Goal: Task Accomplishment & Management: Manage account settings

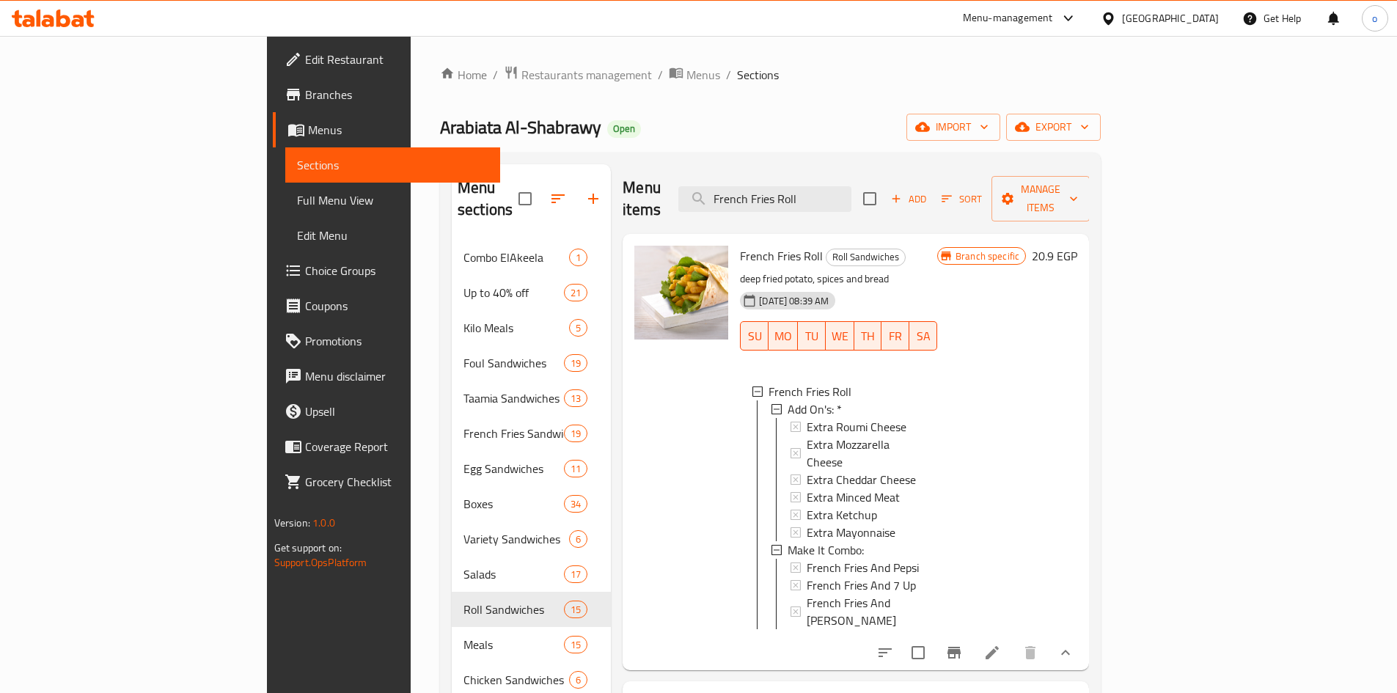
scroll to position [2, 0]
click at [521, 79] on span "Restaurants management" at bounding box center [586, 75] width 131 height 18
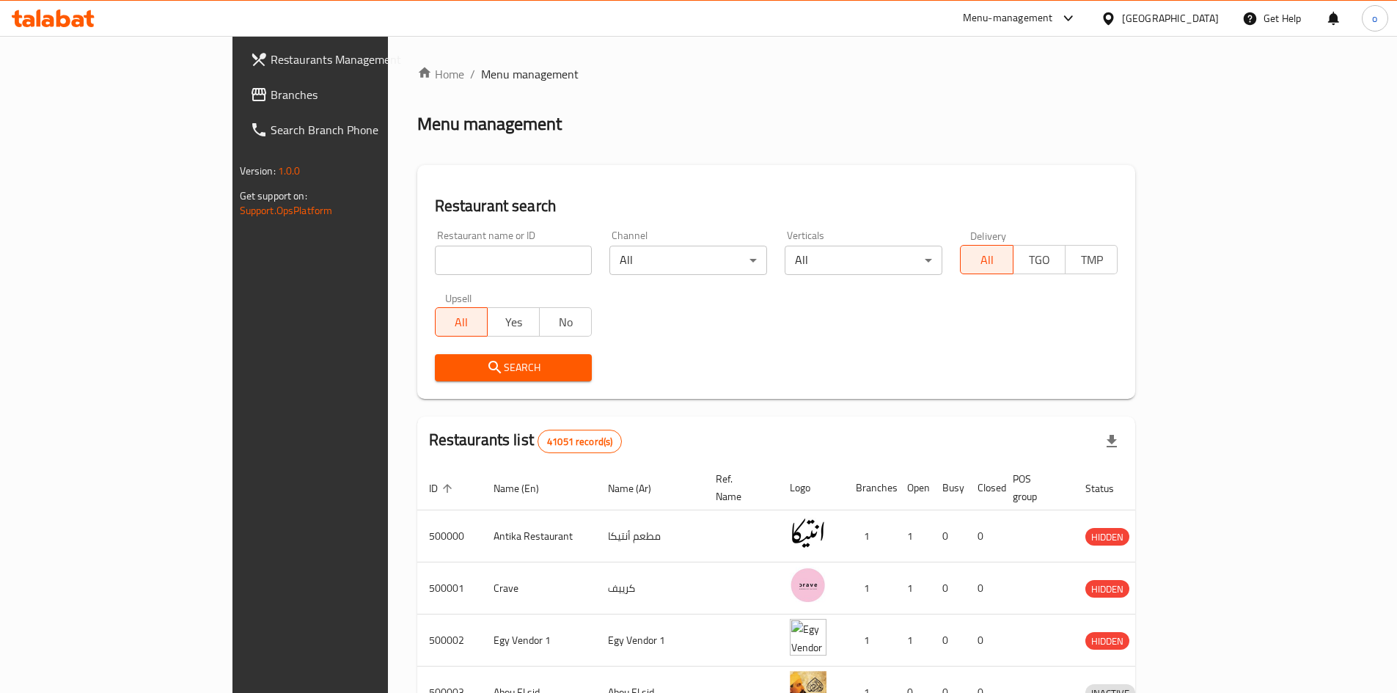
click at [271, 87] on span "Branches" at bounding box center [362, 95] width 183 height 18
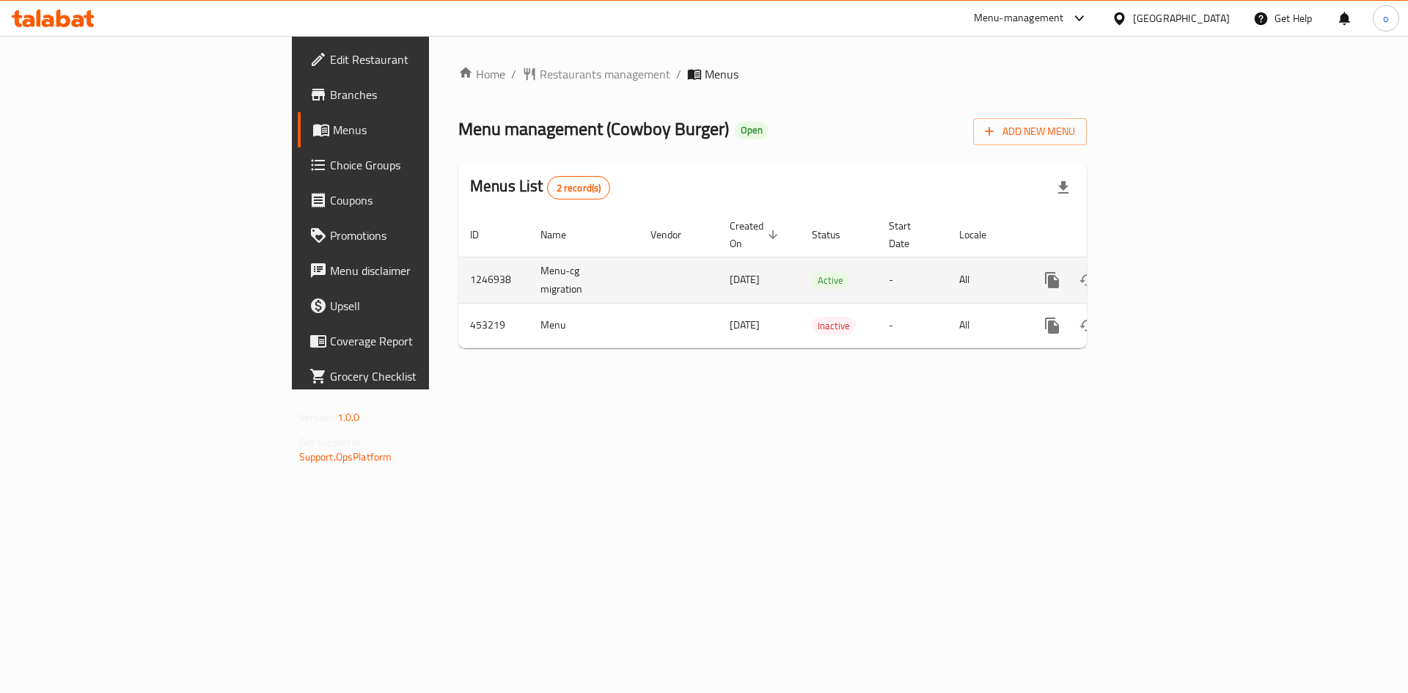
click at [1167, 271] on icon "enhanced table" at bounding box center [1158, 280] width 18 height 18
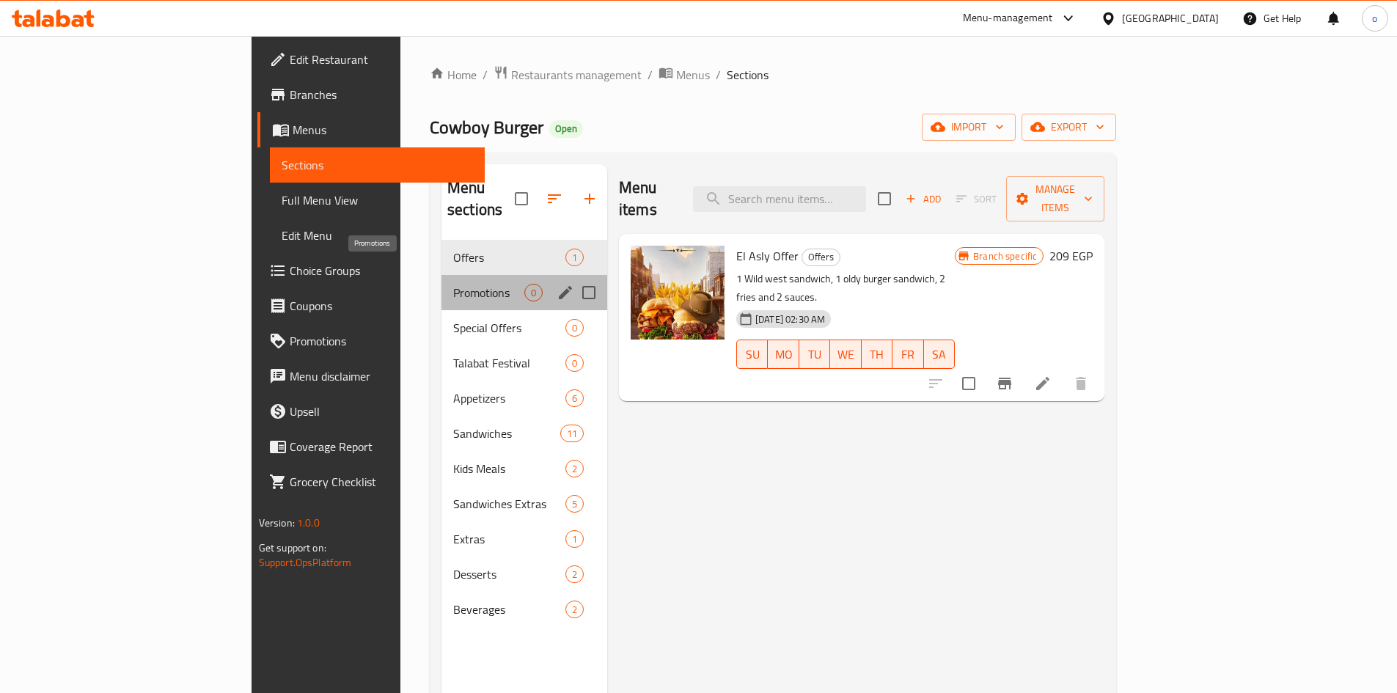
click at [453, 284] on span "Promotions" at bounding box center [488, 293] width 71 height 18
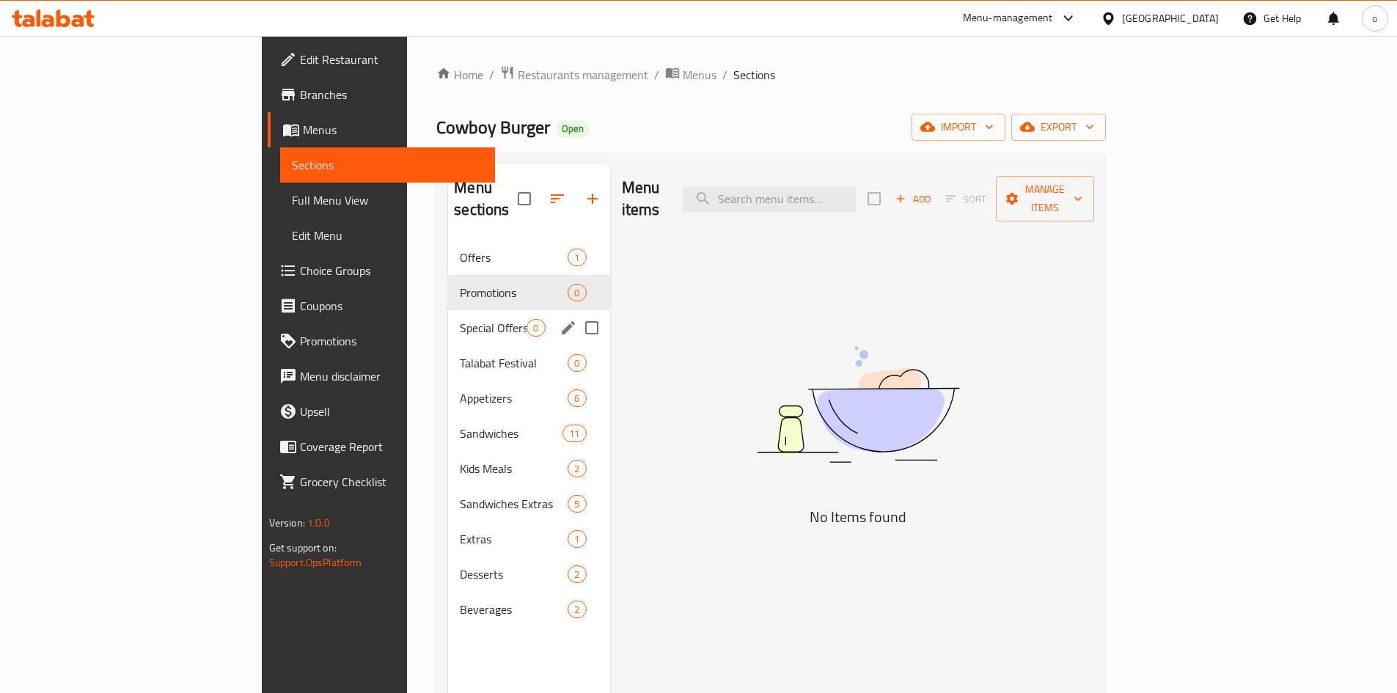
click at [460, 319] on span "Special Offers" at bounding box center [493, 328] width 67 height 18
click at [448, 345] on div "Talabat Festival 0" at bounding box center [528, 362] width 161 height 35
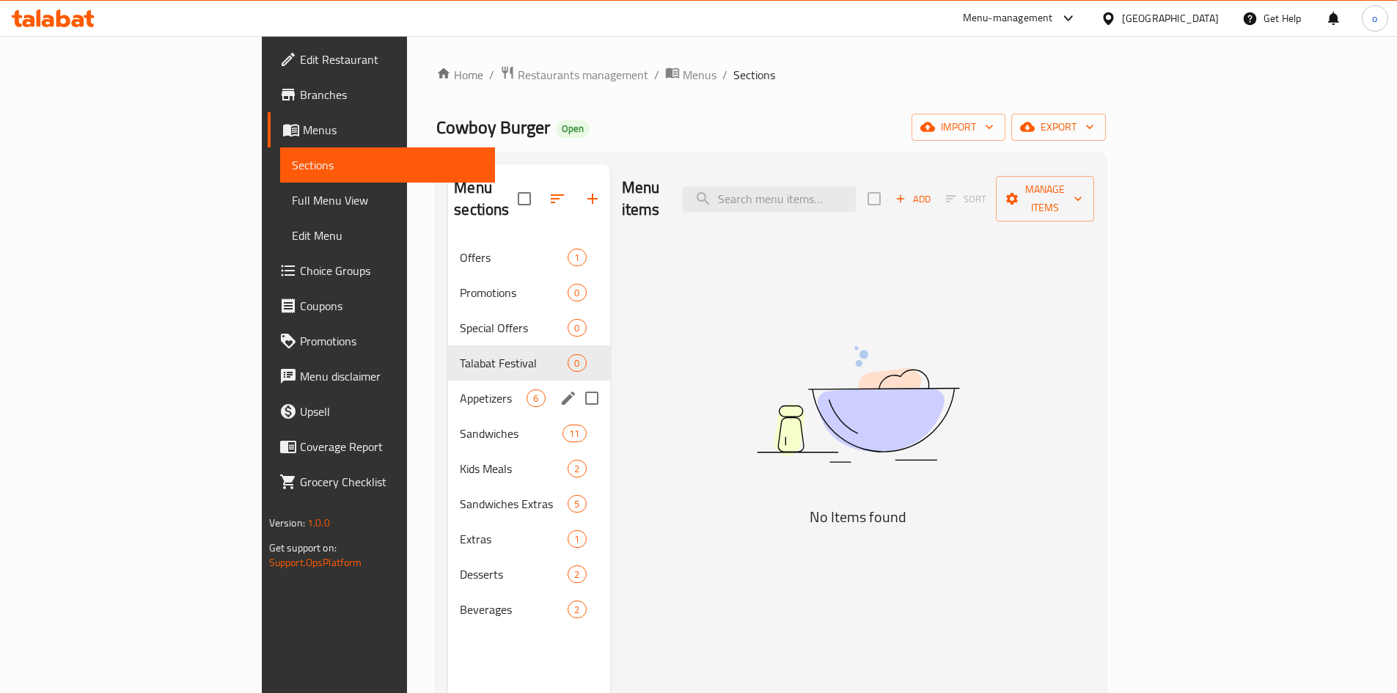
click at [448, 386] on div "Appetizers 6" at bounding box center [528, 398] width 161 height 35
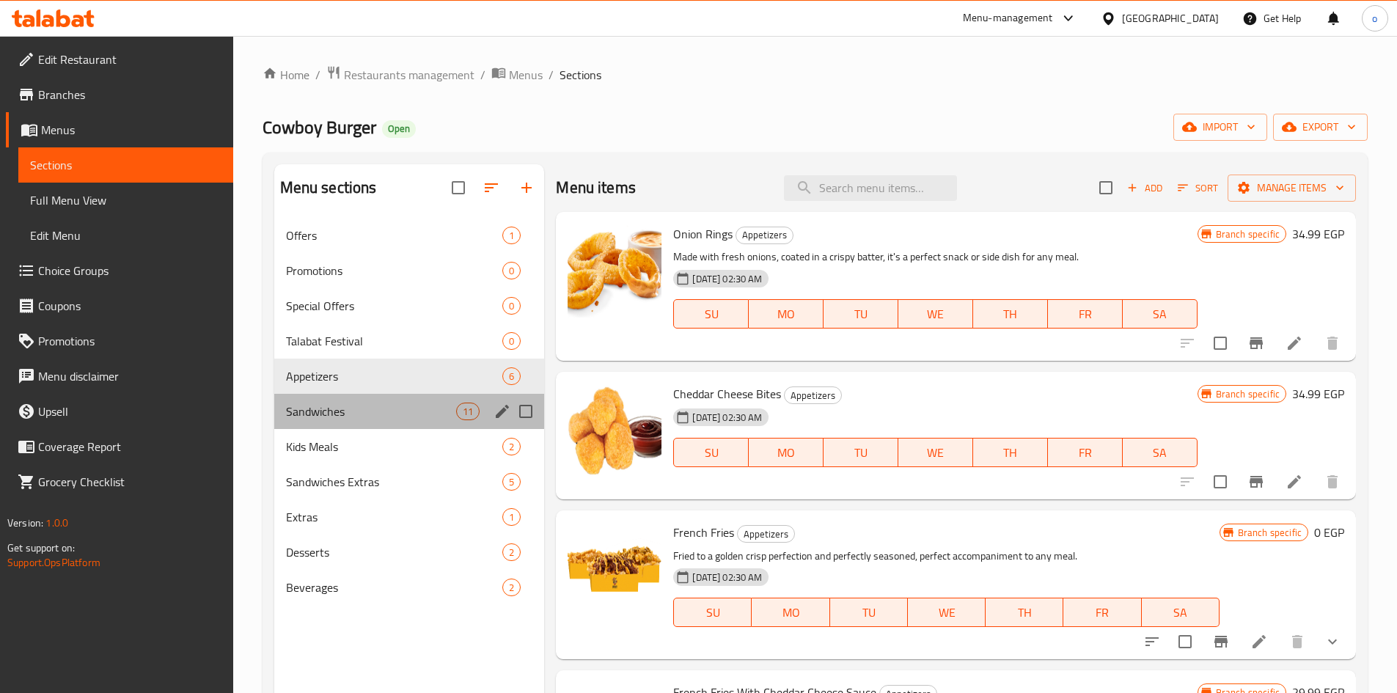
click at [342, 421] on div "Sandwiches 11" at bounding box center [409, 411] width 271 height 35
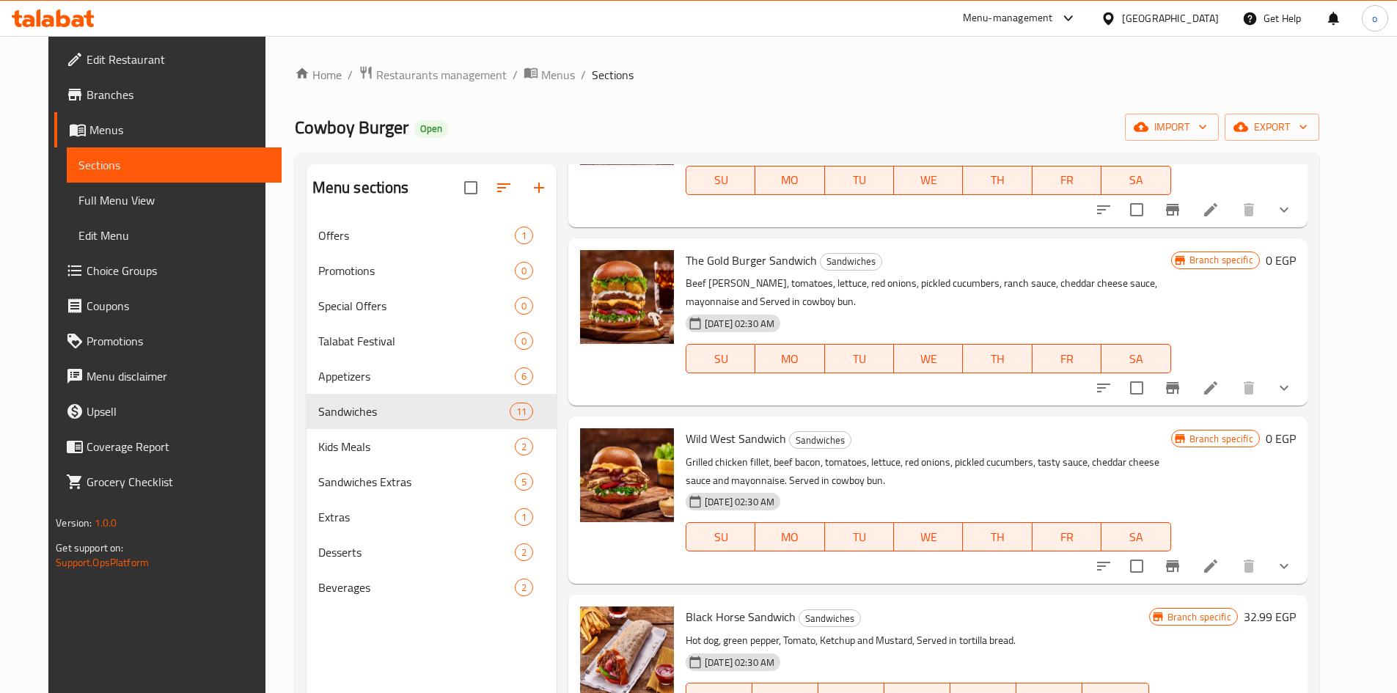
scroll to position [1197, 0]
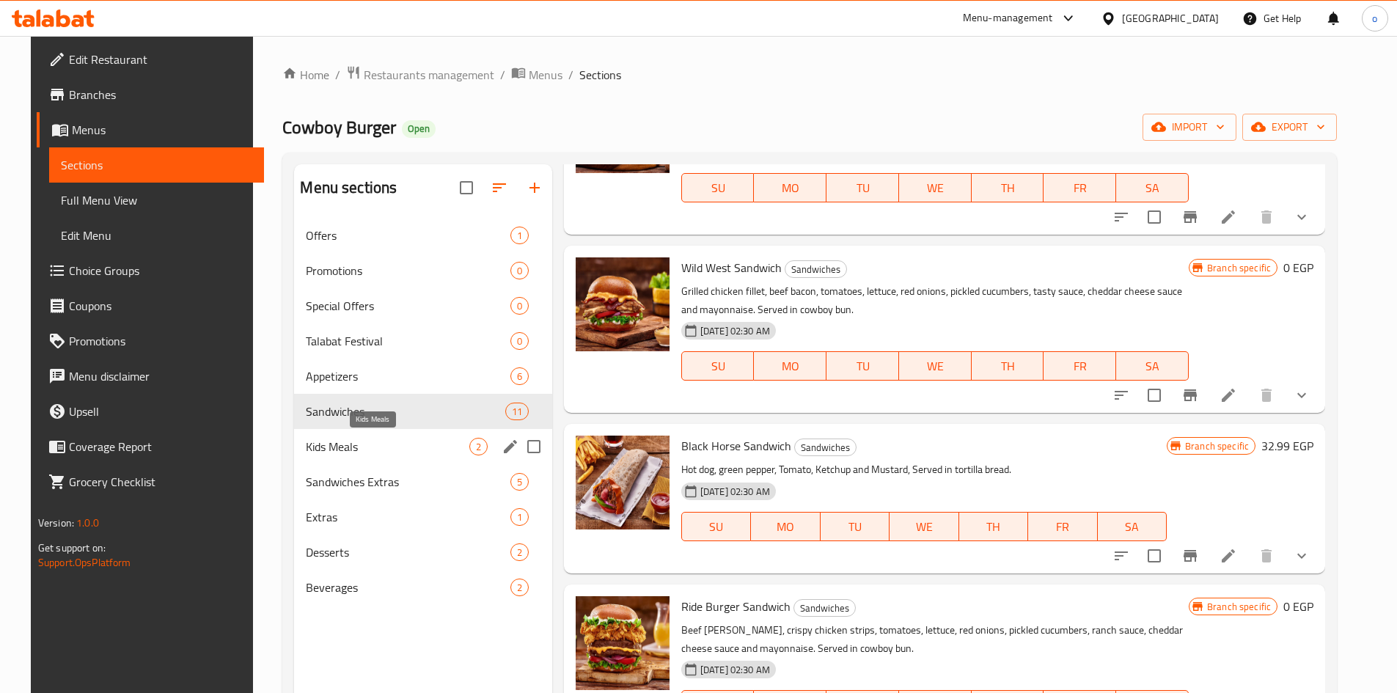
click at [410, 446] on span "Kids Meals" at bounding box center [387, 447] width 163 height 18
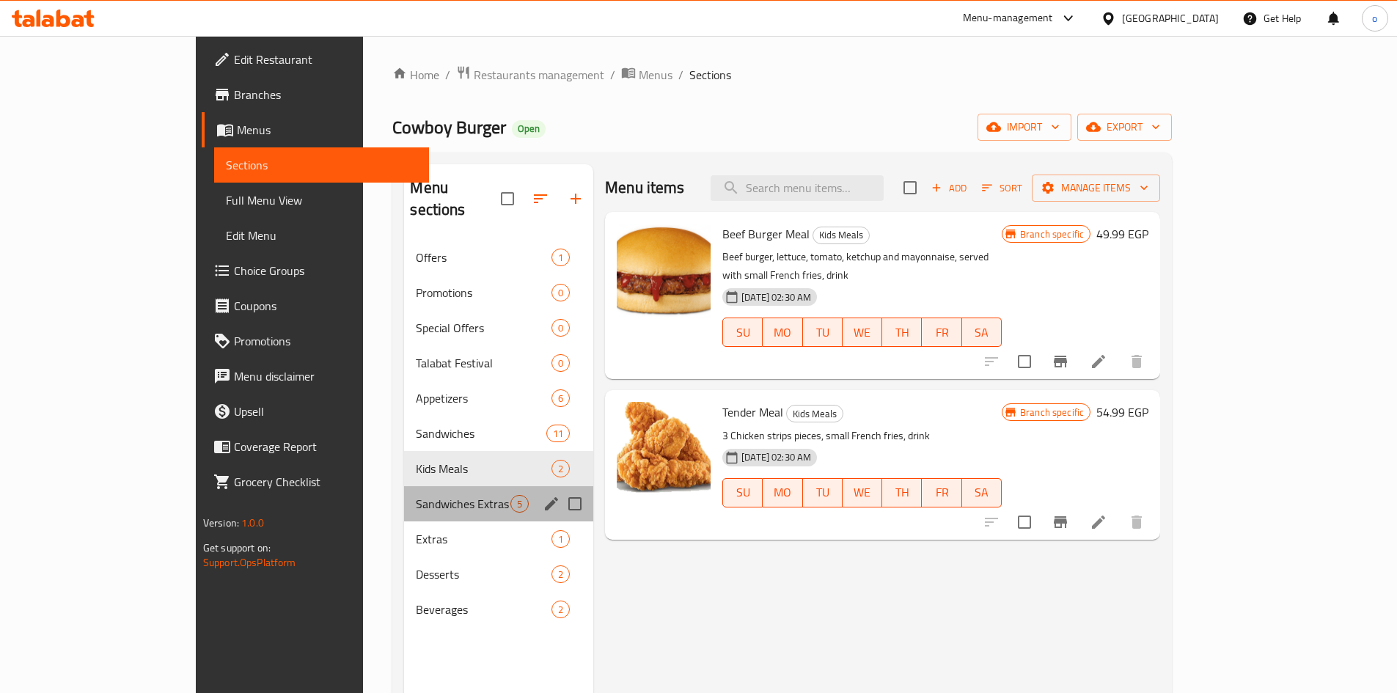
click at [405, 486] on div "Sandwiches Extras 5" at bounding box center [498, 503] width 189 height 35
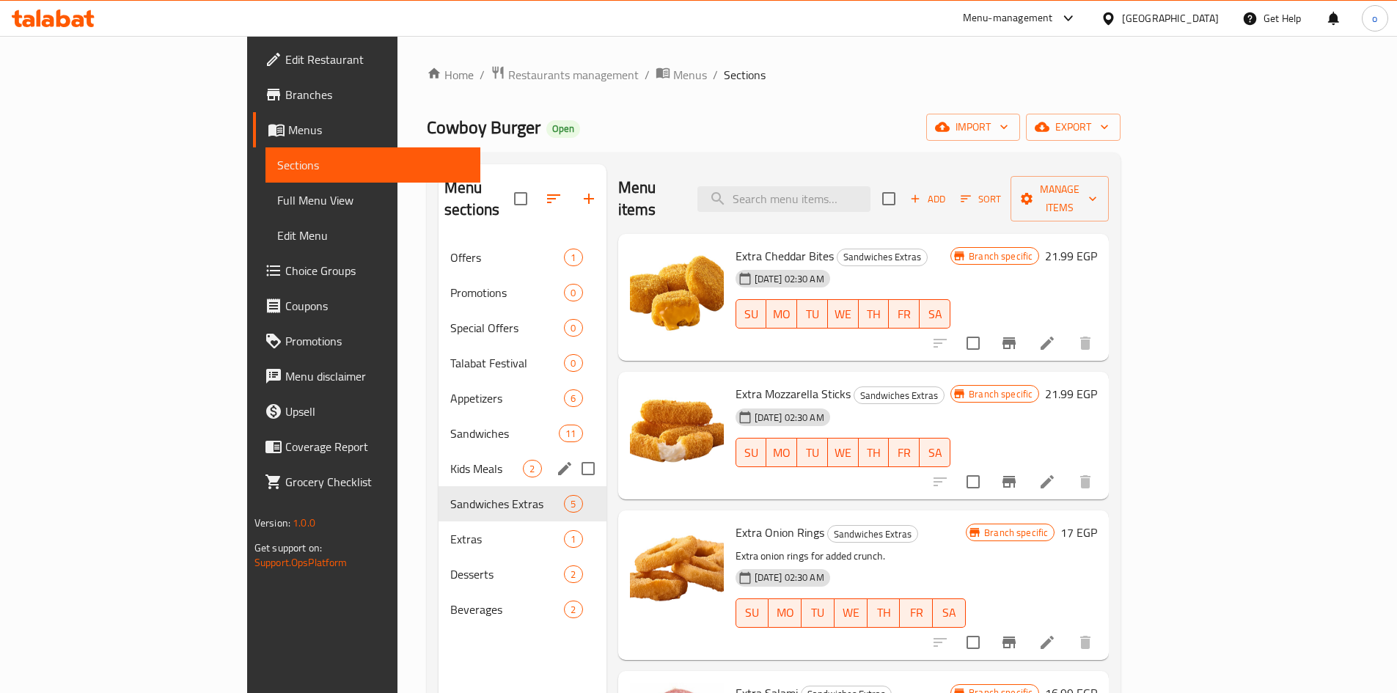
click at [450, 460] on span "Kids Meals" at bounding box center [486, 469] width 73 height 18
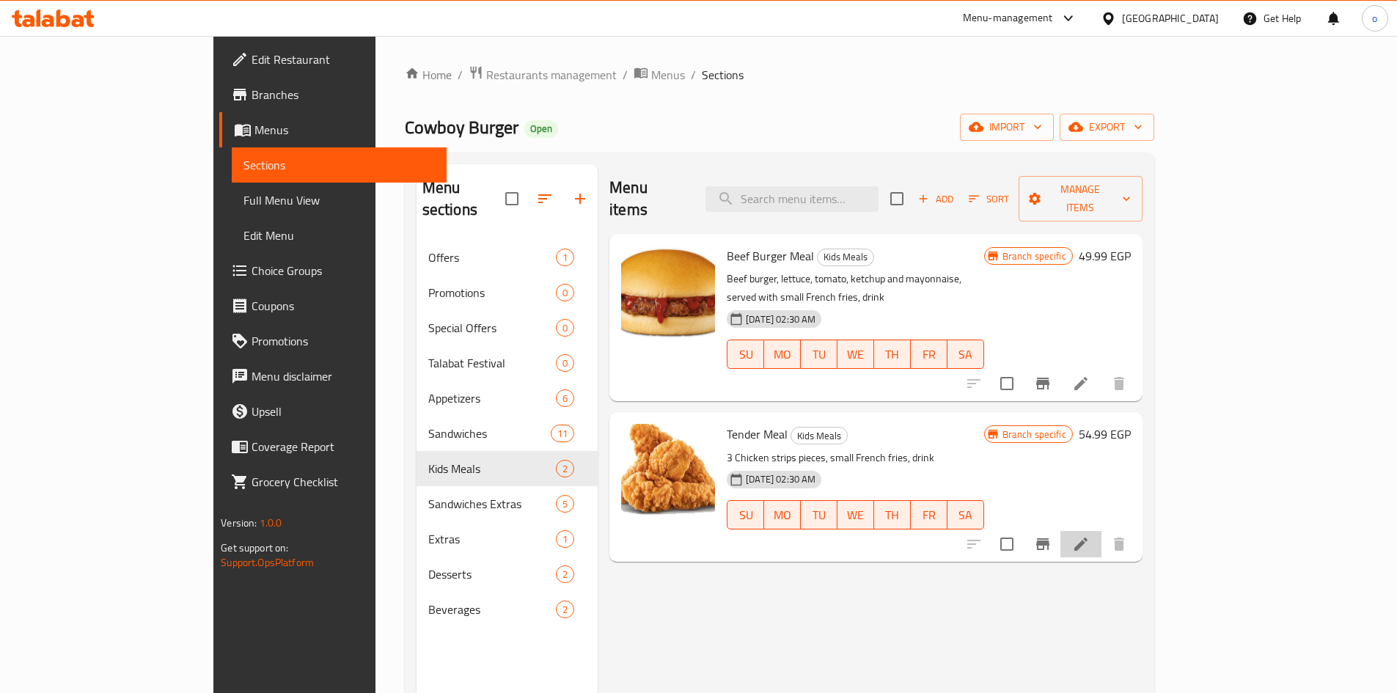
click at [1101, 531] on li at bounding box center [1080, 544] width 41 height 26
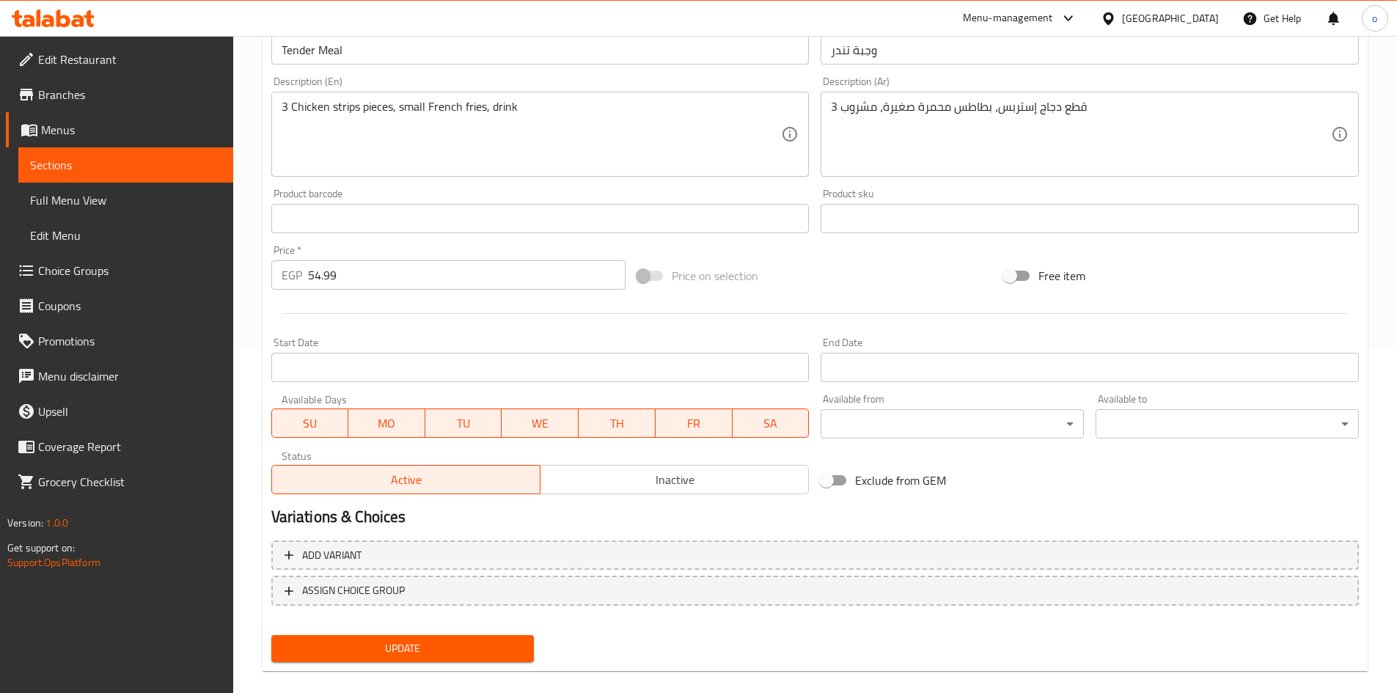
scroll to position [364, 0]
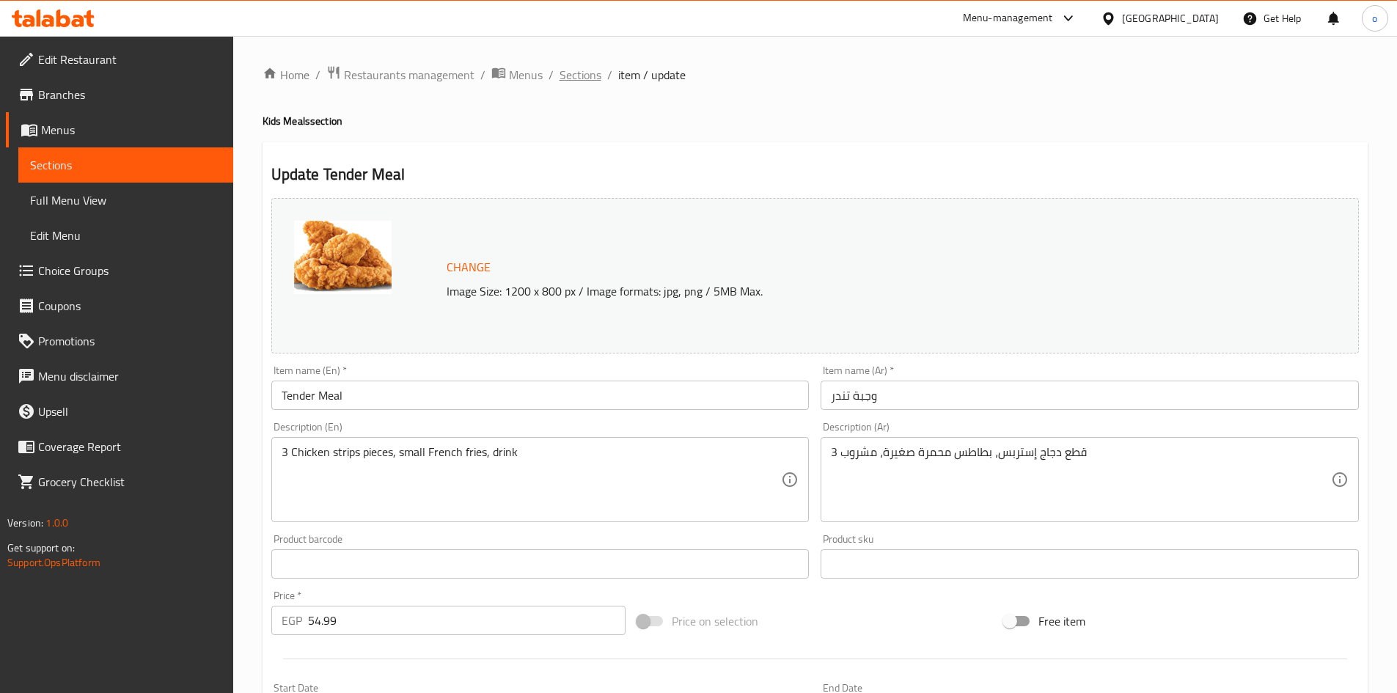
click at [574, 81] on span "Sections" at bounding box center [580, 75] width 42 height 18
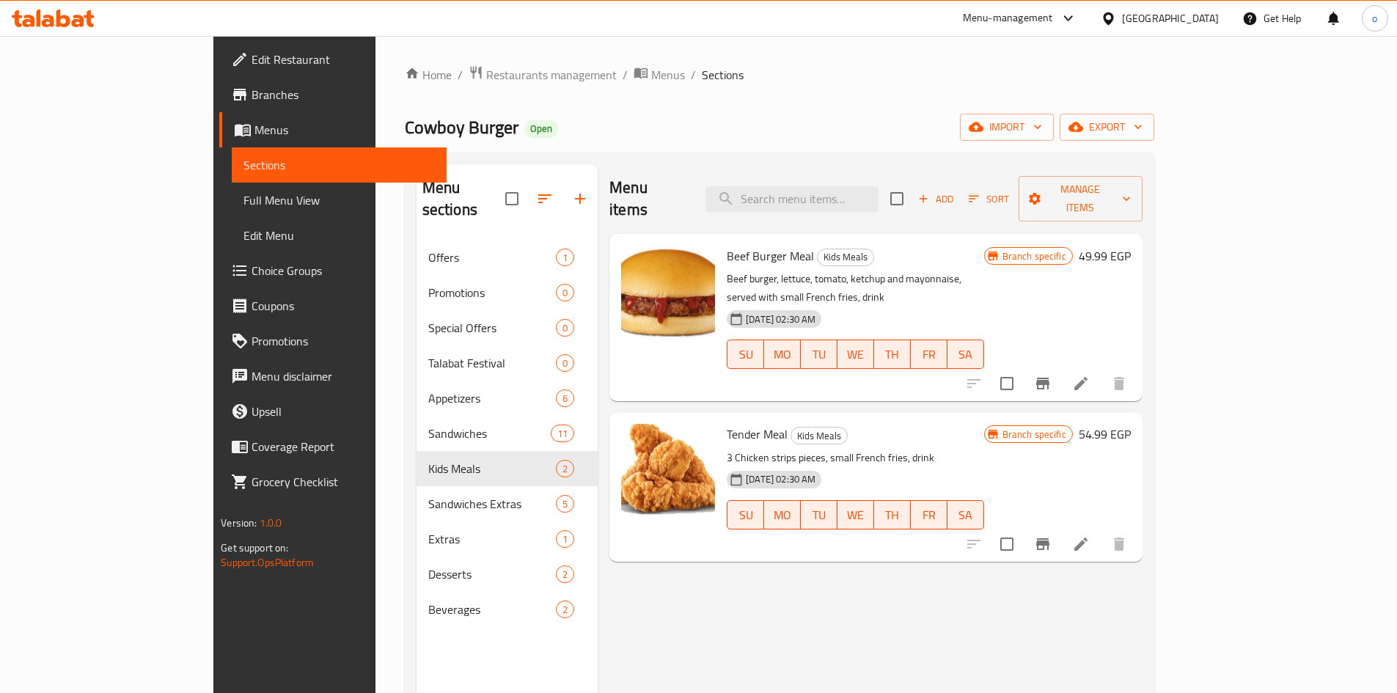
click at [1101, 370] on li at bounding box center [1080, 383] width 41 height 26
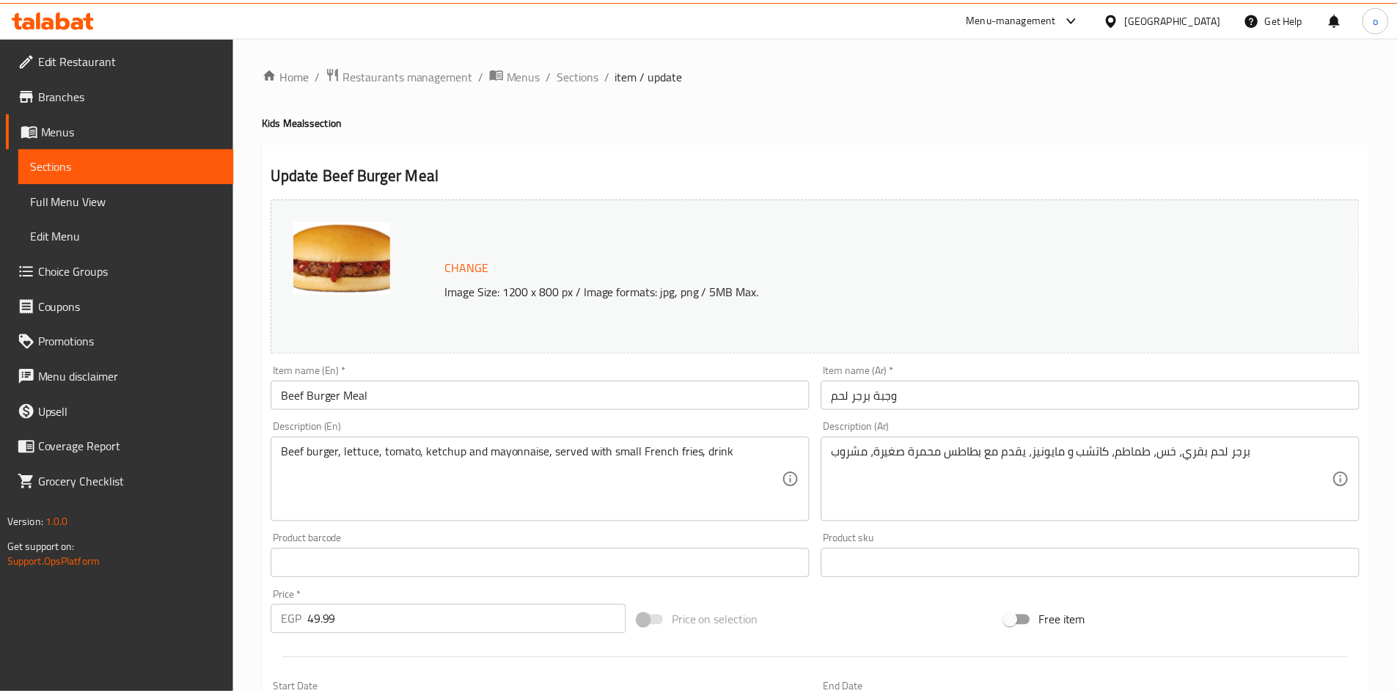
scroll to position [364, 0]
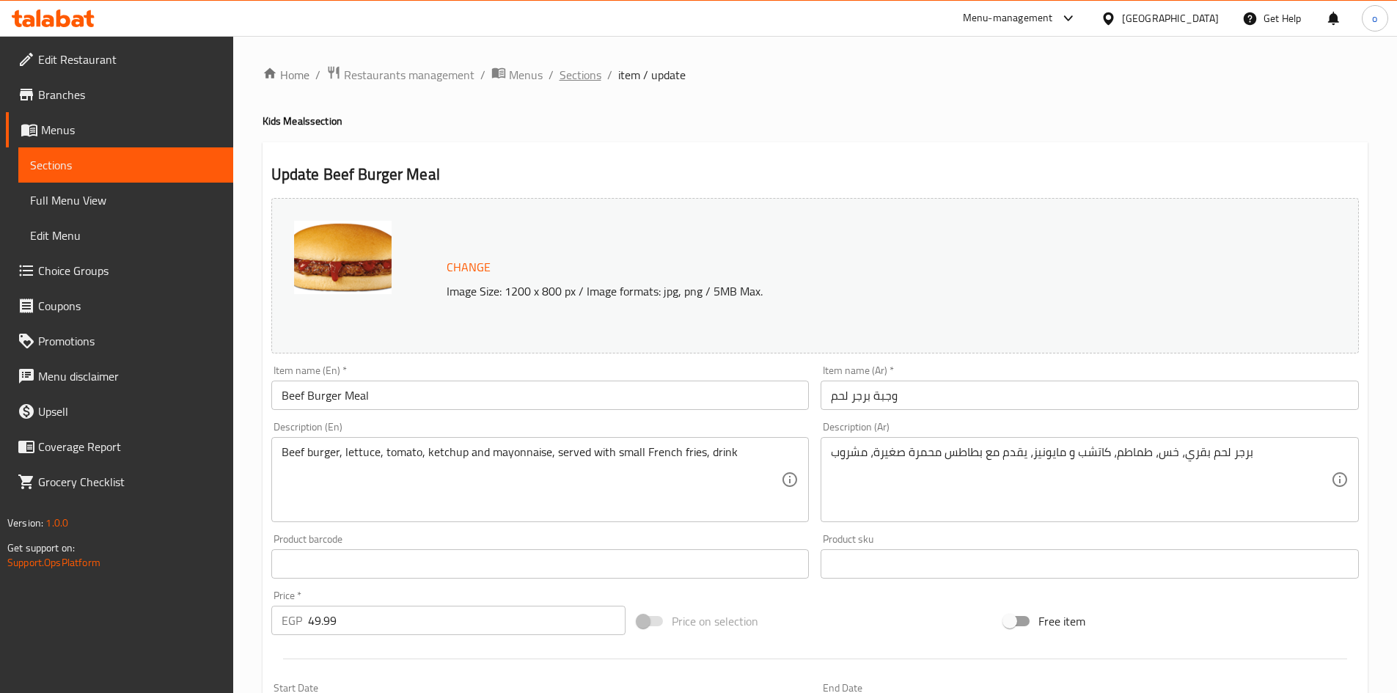
click at [590, 78] on span "Sections" at bounding box center [580, 75] width 42 height 18
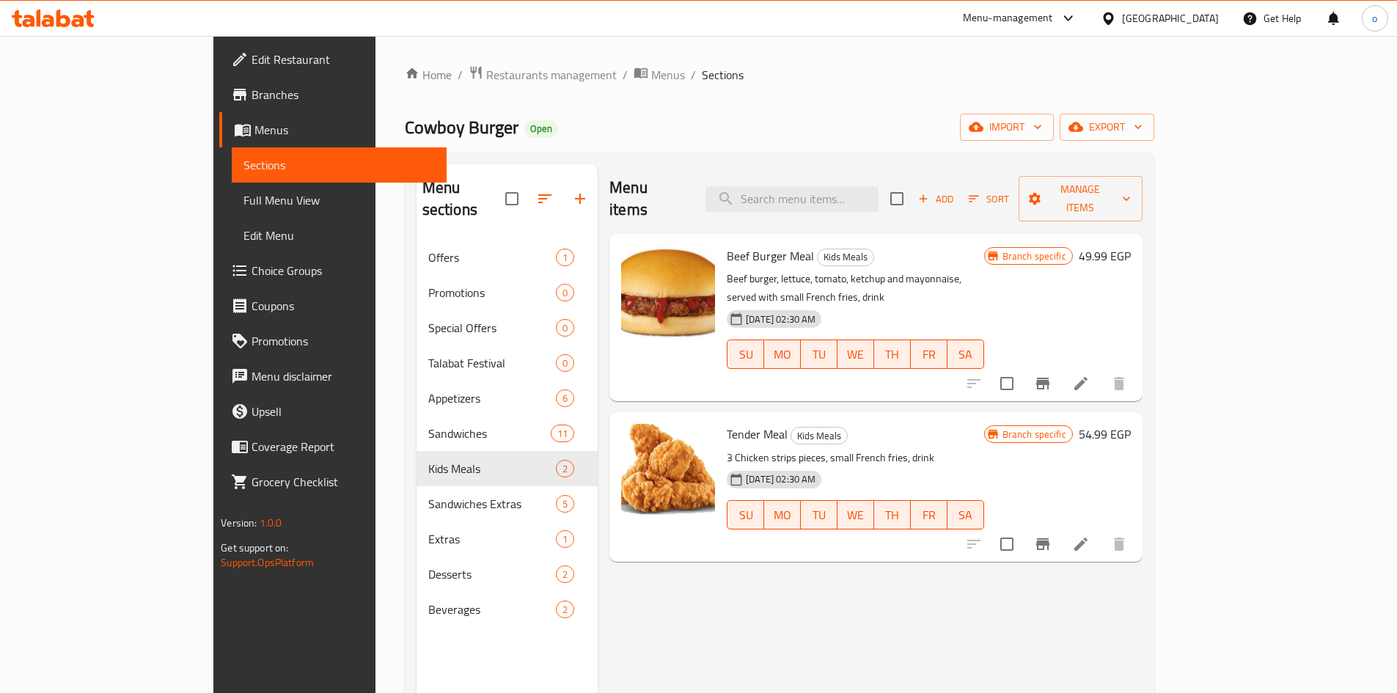
click at [1090, 535] on icon at bounding box center [1081, 544] width 18 height 18
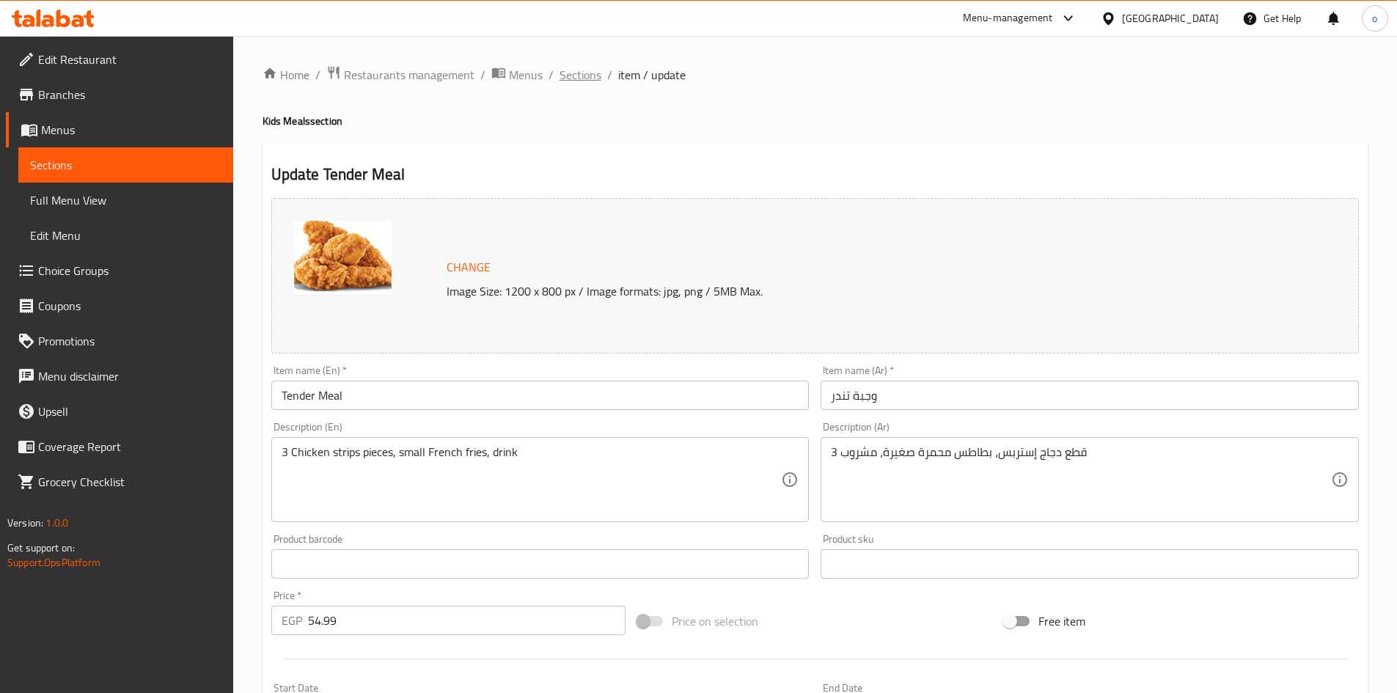
click at [592, 72] on span "Sections" at bounding box center [580, 75] width 42 height 18
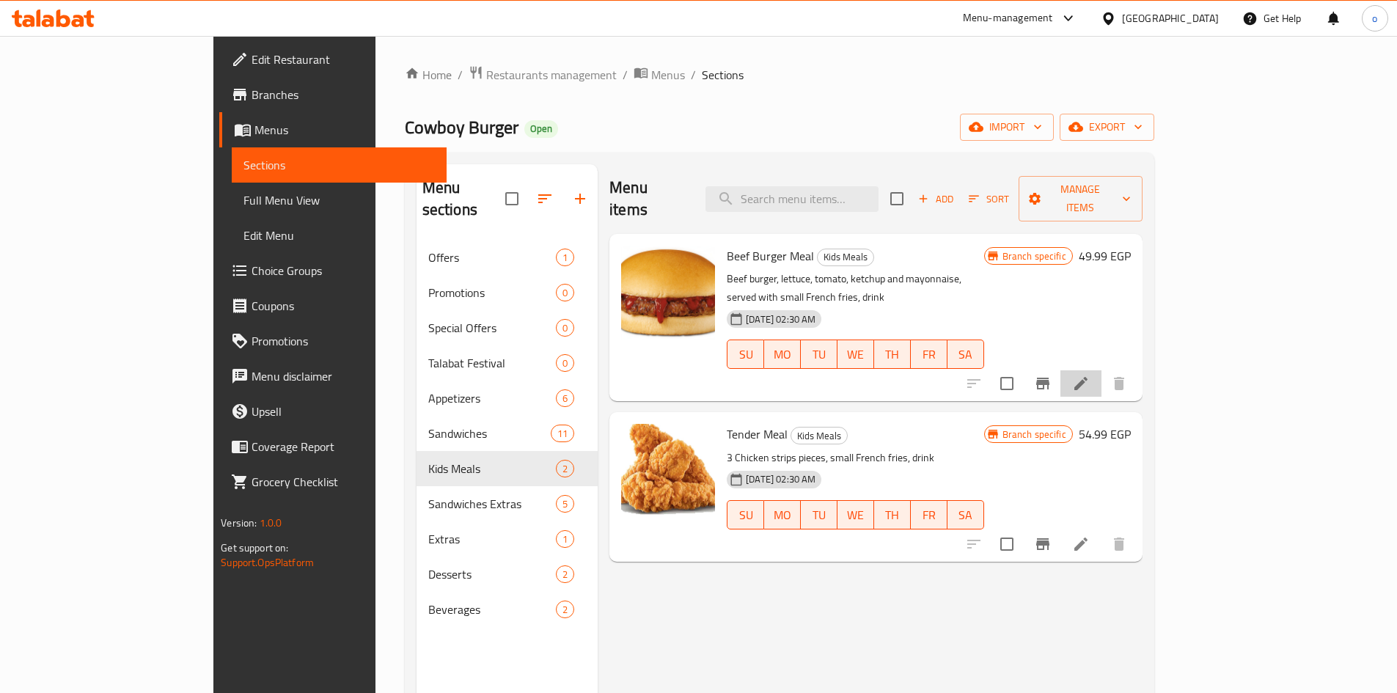
click at [1101, 370] on li at bounding box center [1080, 383] width 41 height 26
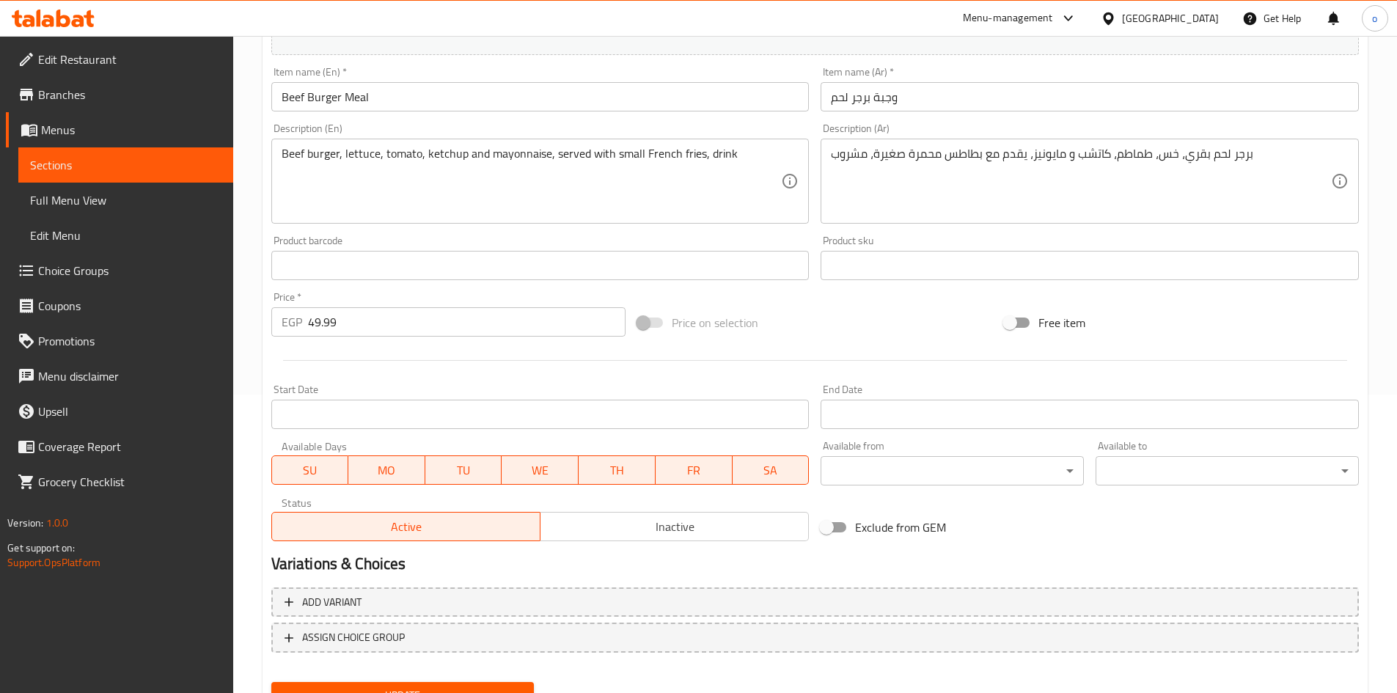
scroll to position [364, 0]
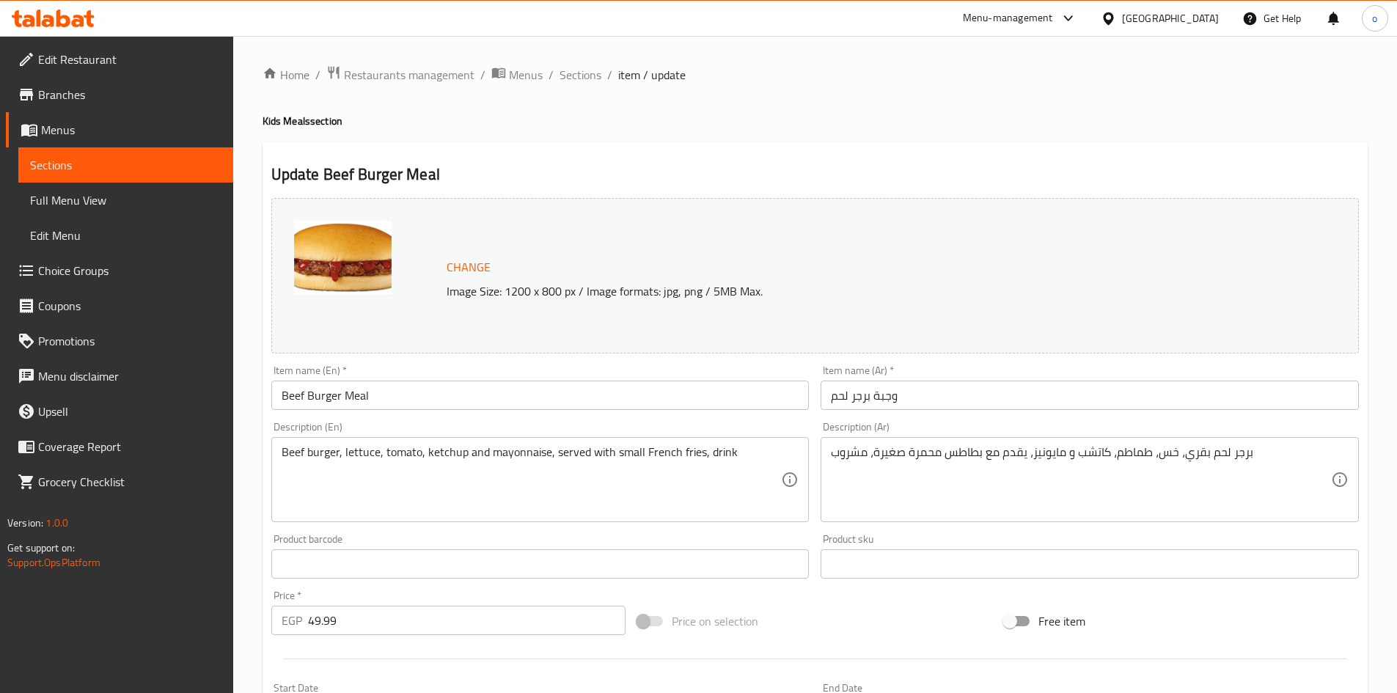
click at [558, 100] on div "Home / Restaurants management / Menus / Sections / item / update Kids Meals sec…" at bounding box center [815, 546] width 1105 height 963
click at [580, 78] on span "Sections" at bounding box center [580, 75] width 42 height 18
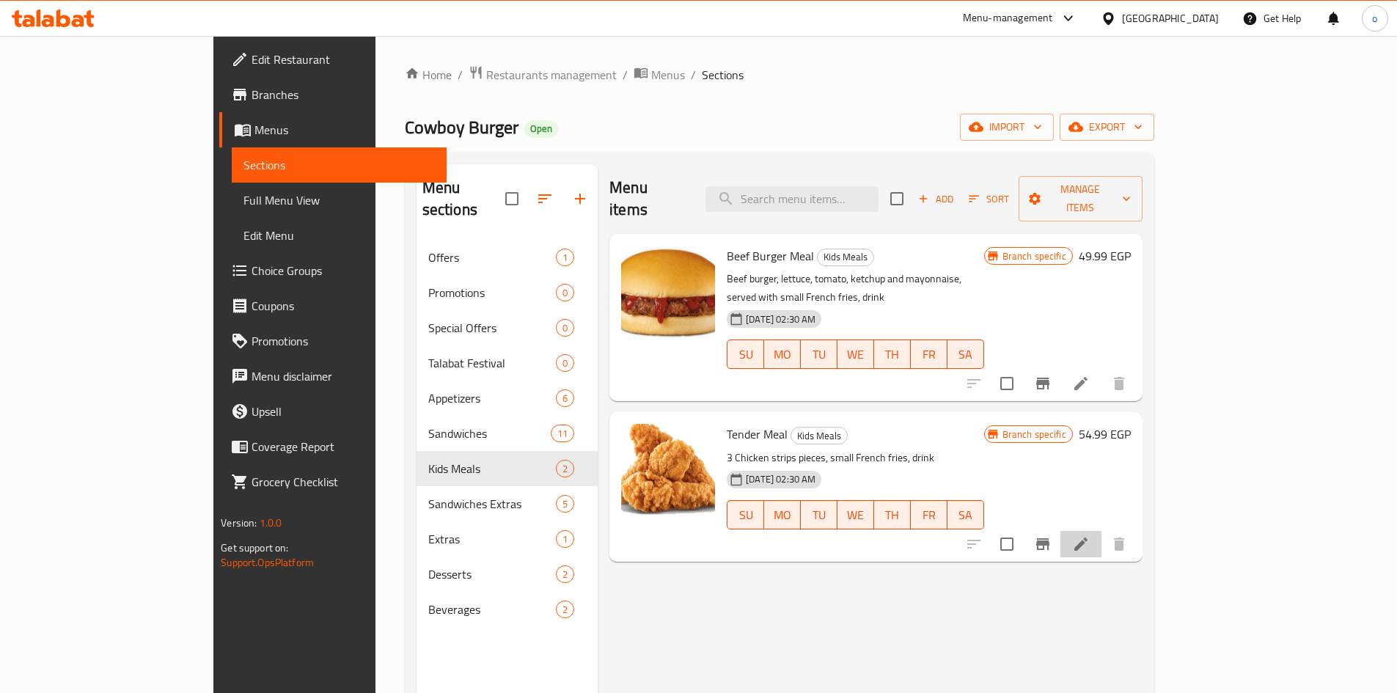
click at [1101, 531] on li at bounding box center [1080, 544] width 41 height 26
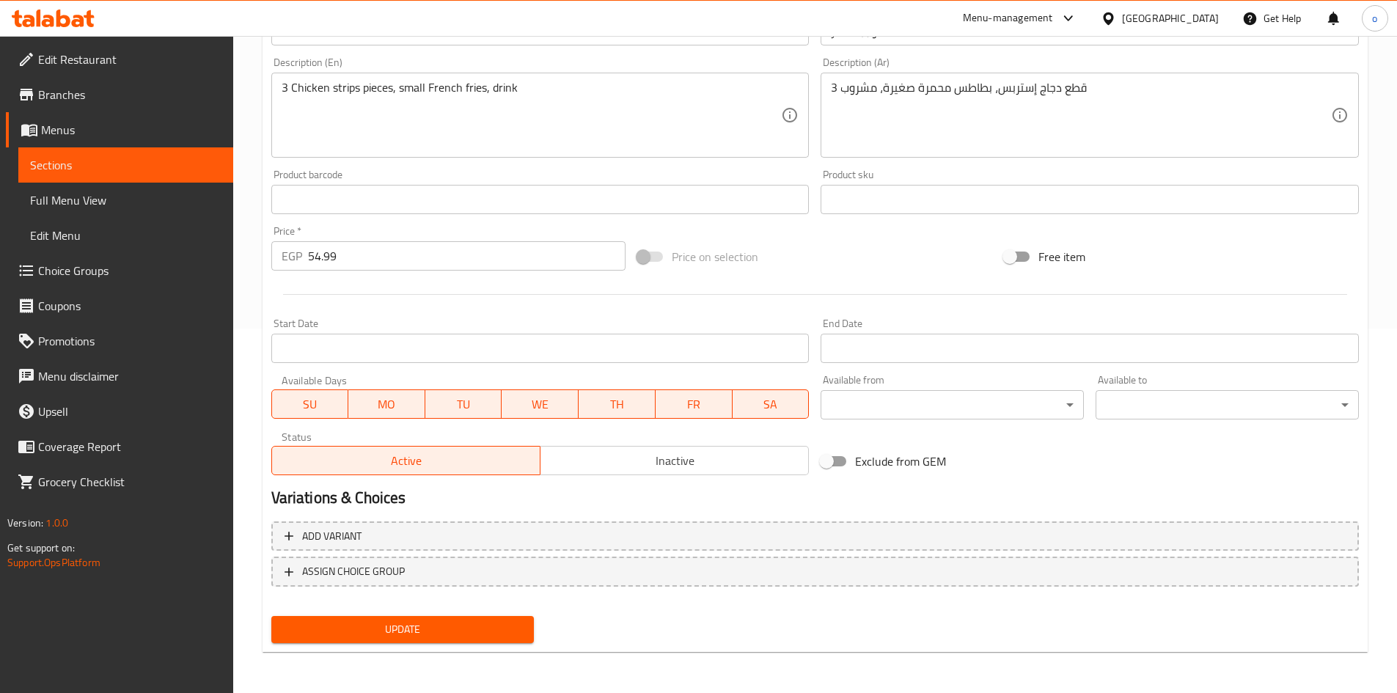
scroll to position [144, 0]
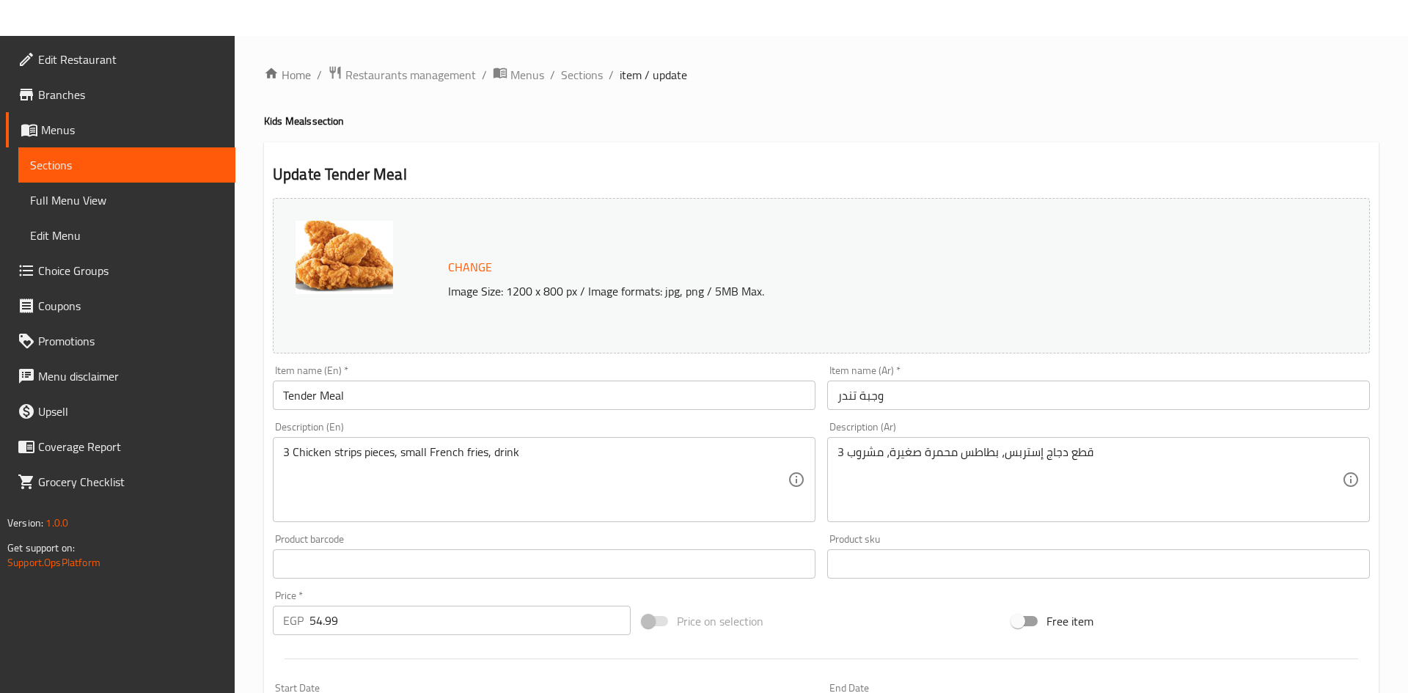
scroll to position [364, 0]
